Goal: Find specific page/section: Find specific page/section

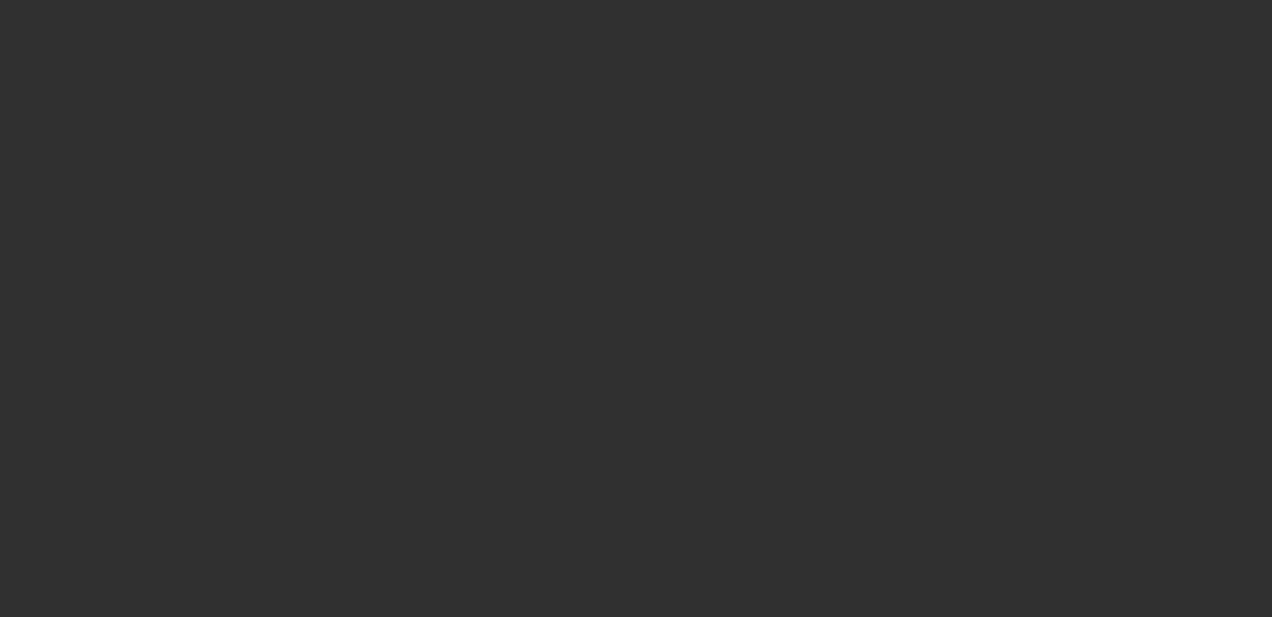
select select "10"
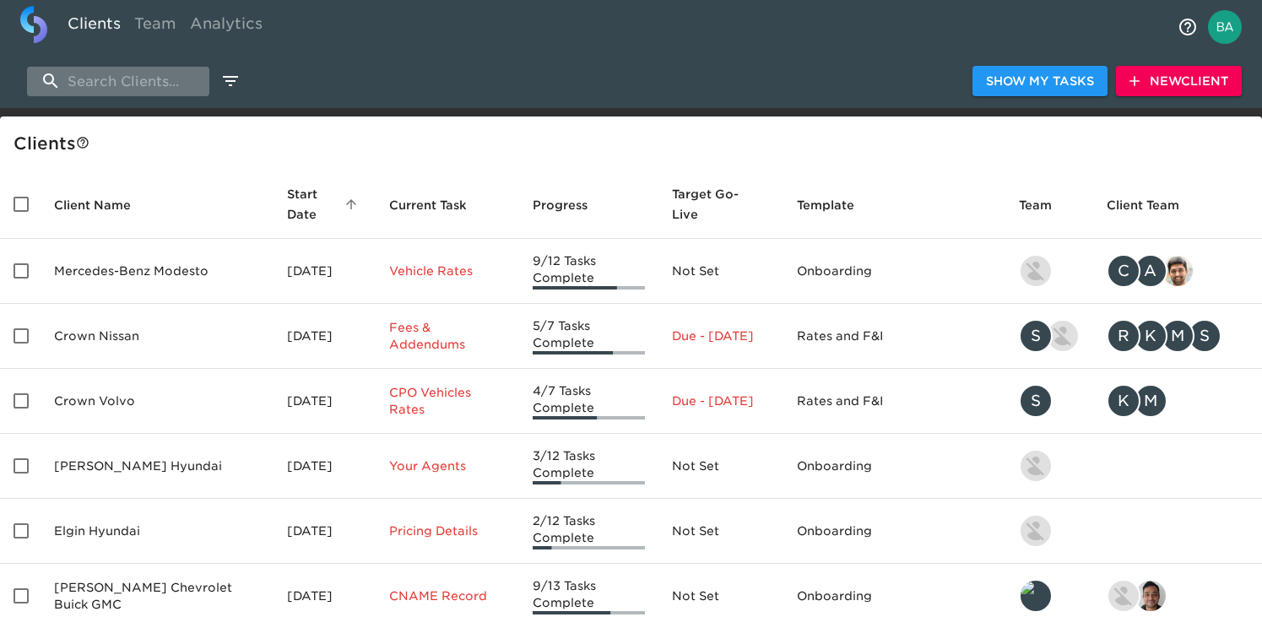
click at [149, 84] on input "search" at bounding box center [118, 82] width 182 height 30
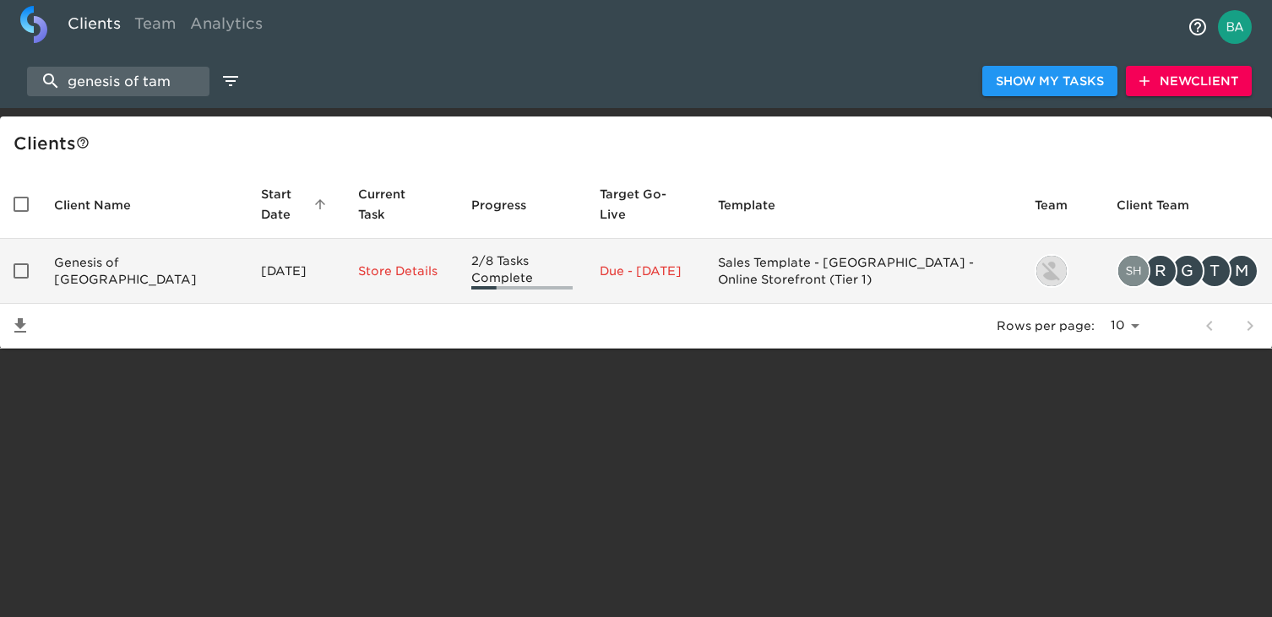
type input "genesis of tam"
click at [113, 269] on td "Genesis of Tampa" at bounding box center [144, 271] width 207 height 65
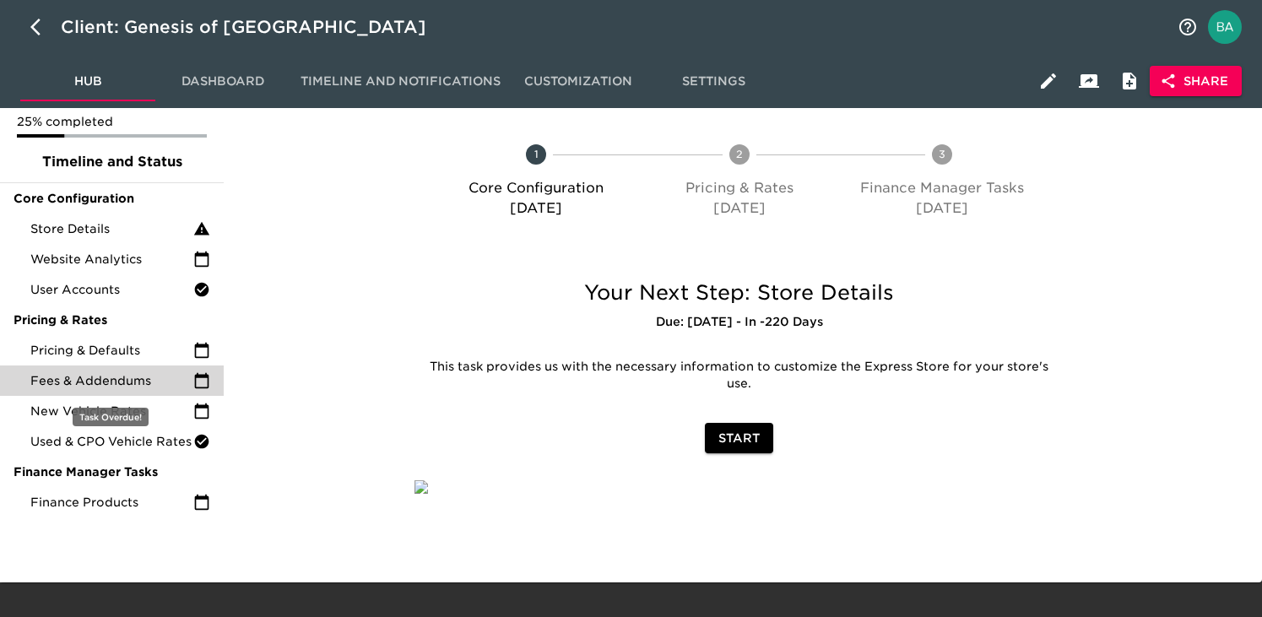
scroll to position [66, 0]
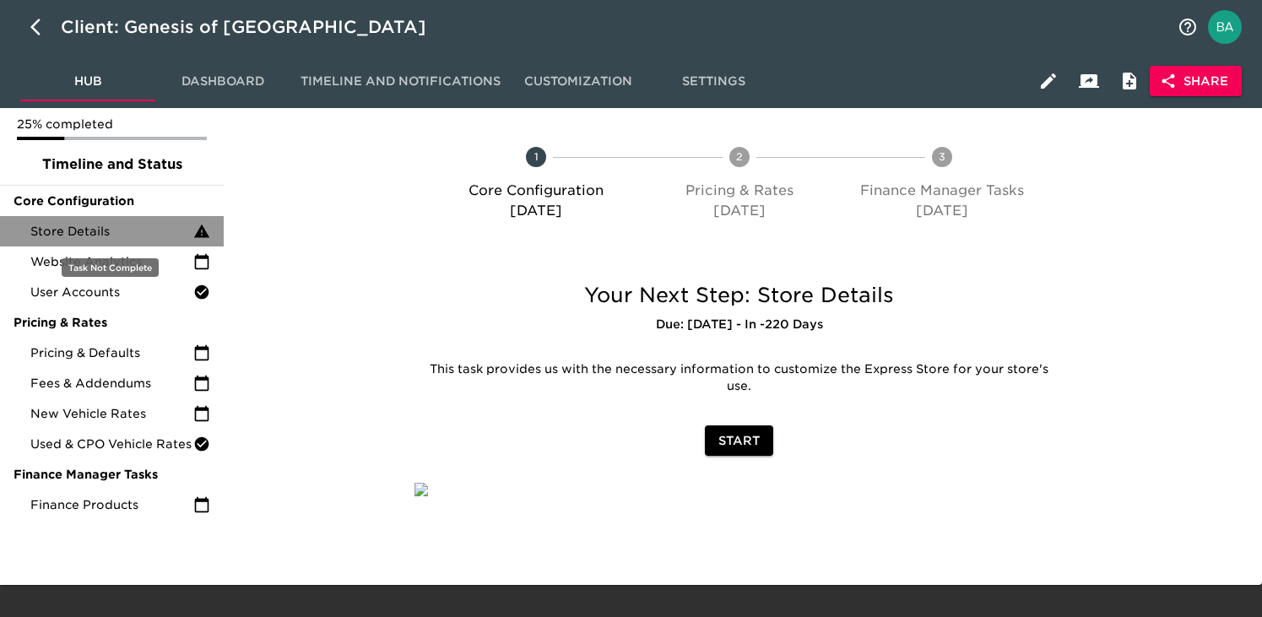
click at [100, 235] on span "Store Details" at bounding box center [111, 231] width 163 height 17
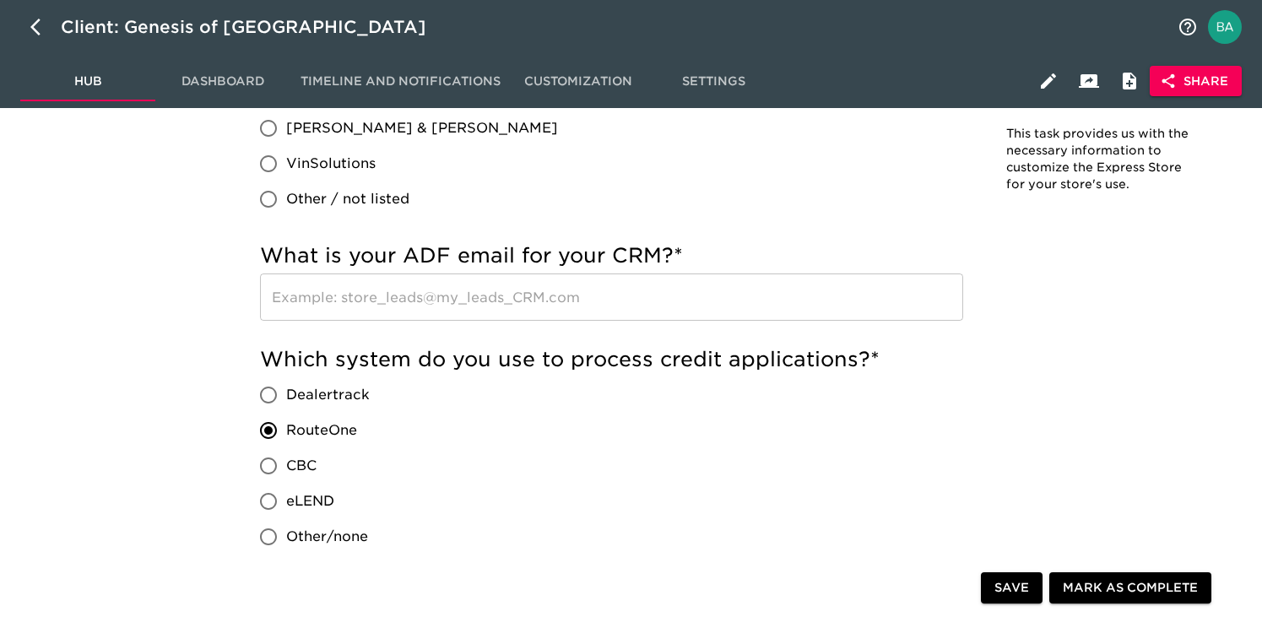
scroll to position [997, 0]
